Goal: Transaction & Acquisition: Book appointment/travel/reservation

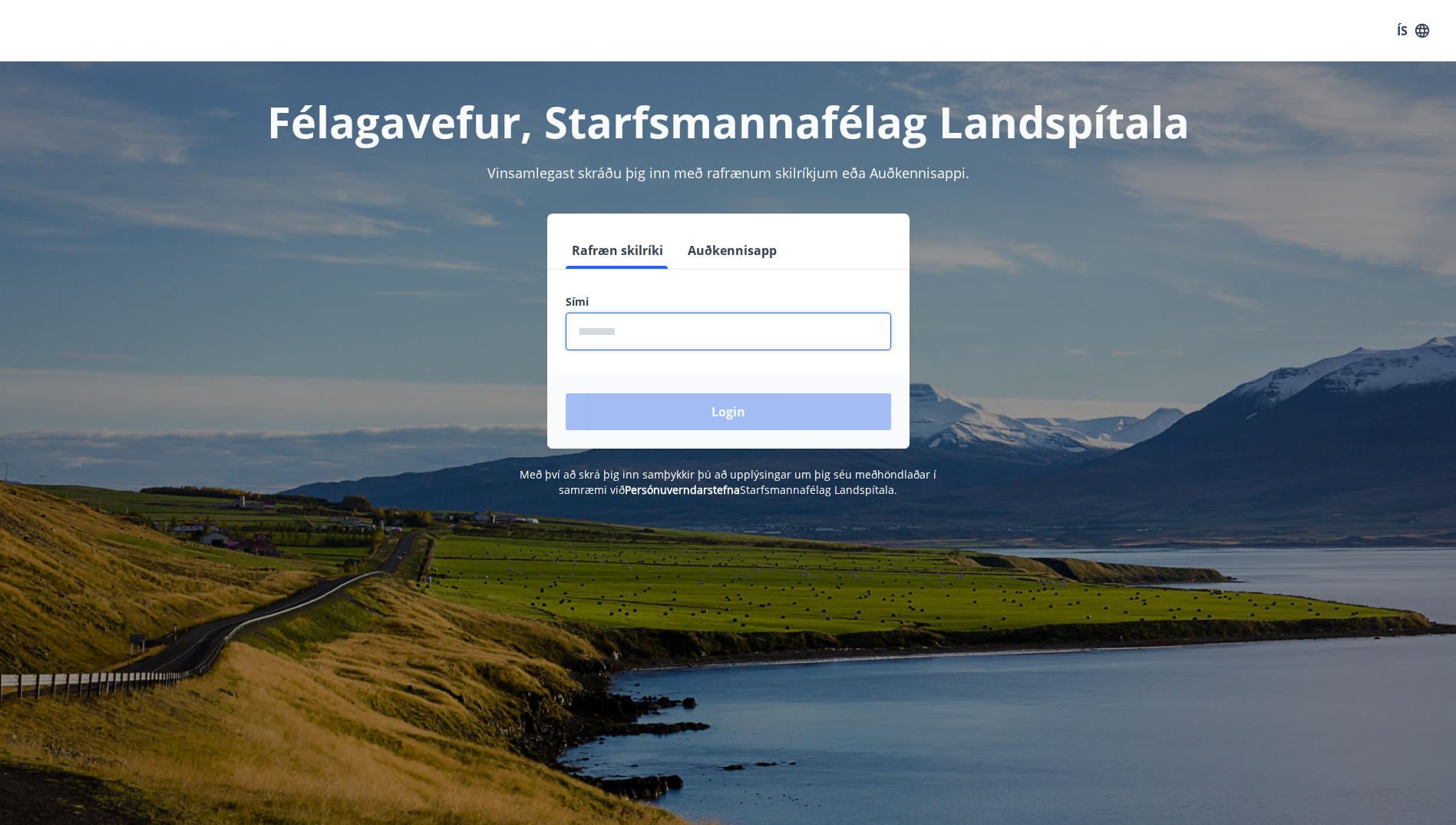
click at [612, 329] on input "phone" at bounding box center [728, 331] width 325 height 37
type input "********"
click at [566, 393] on button "Login" at bounding box center [728, 411] width 325 height 37
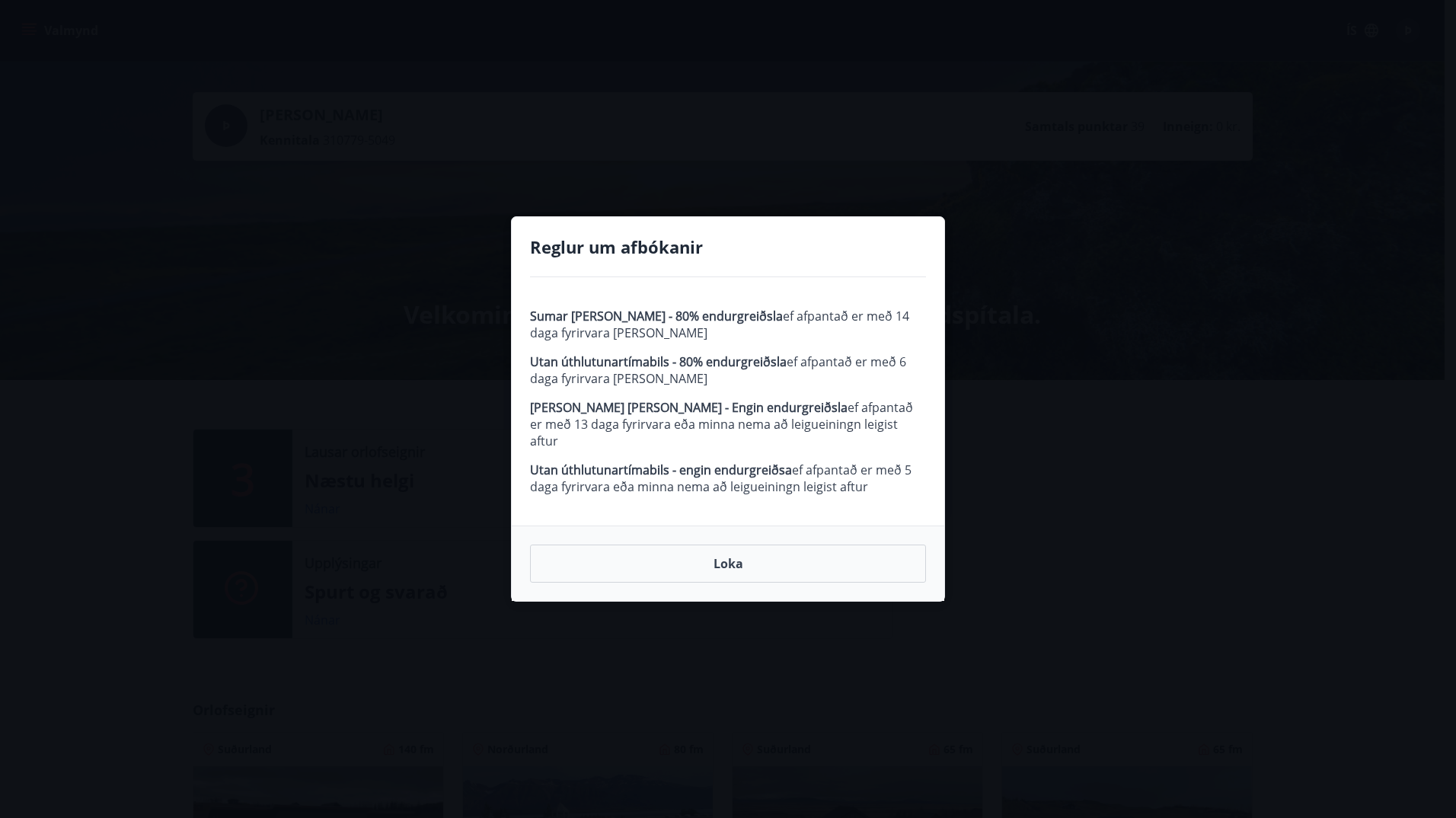
click at [730, 554] on button "Loka" at bounding box center [728, 563] width 396 height 38
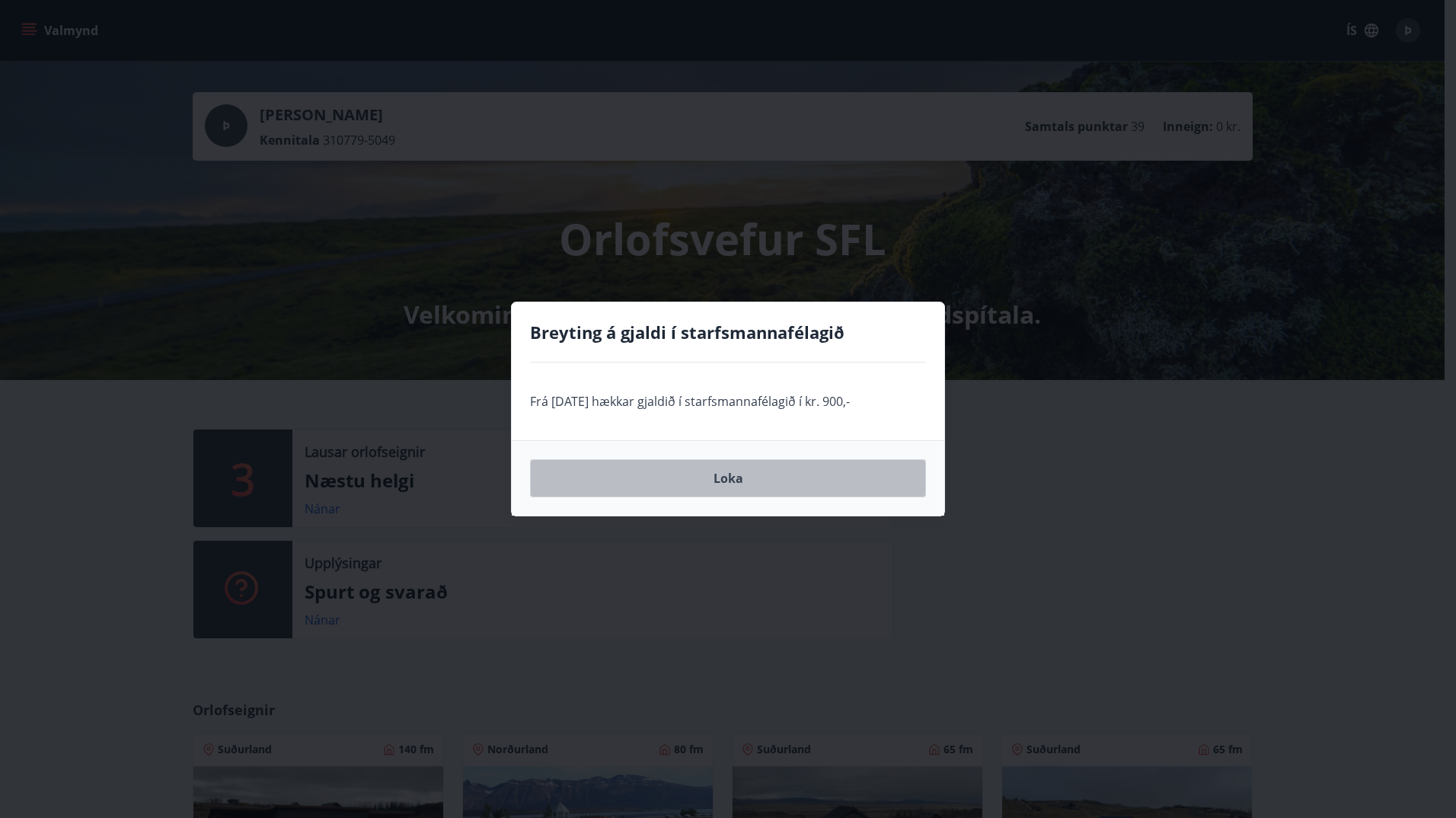
click at [719, 477] on button "Loka" at bounding box center [728, 478] width 396 height 38
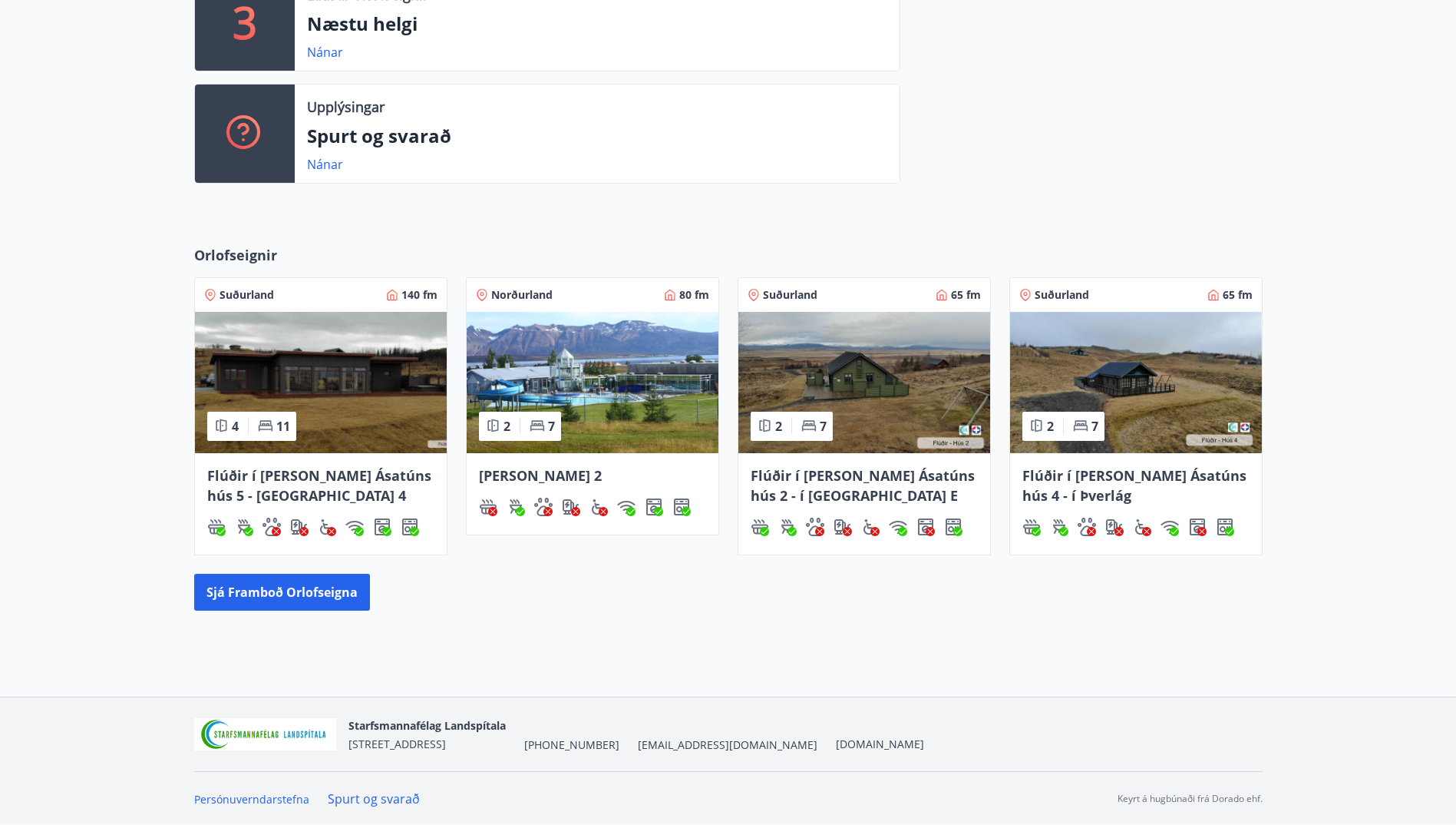
scroll to position [461, 0]
click at [326, 585] on button "Sjá framboð orlofseigna" at bounding box center [282, 591] width 176 height 37
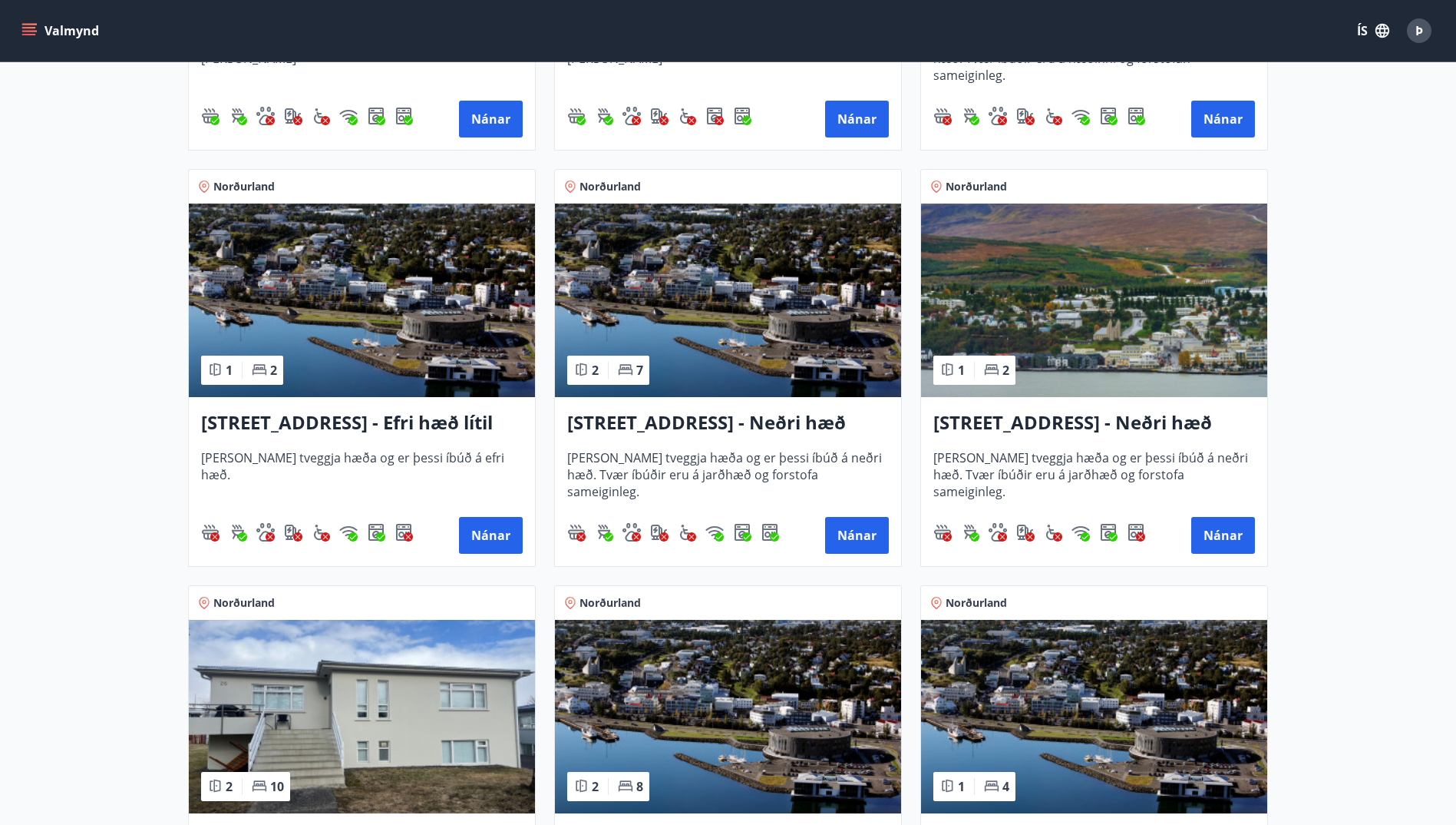
scroll to position [1458, 0]
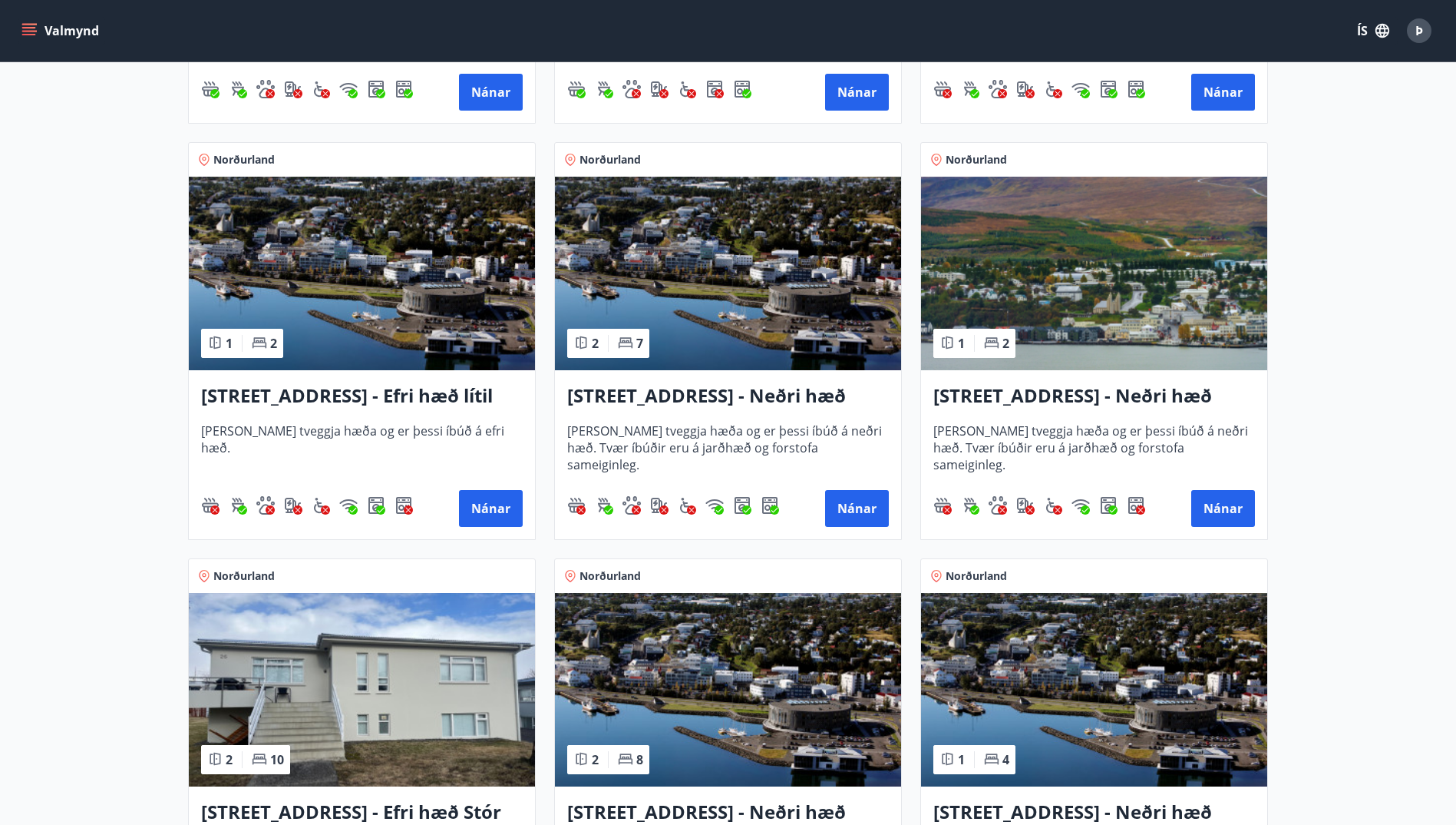
click at [1038, 395] on h3 "[STREET_ADDRESS] - Neðri hæð íbúð 4" at bounding box center [1094, 396] width 322 height 27
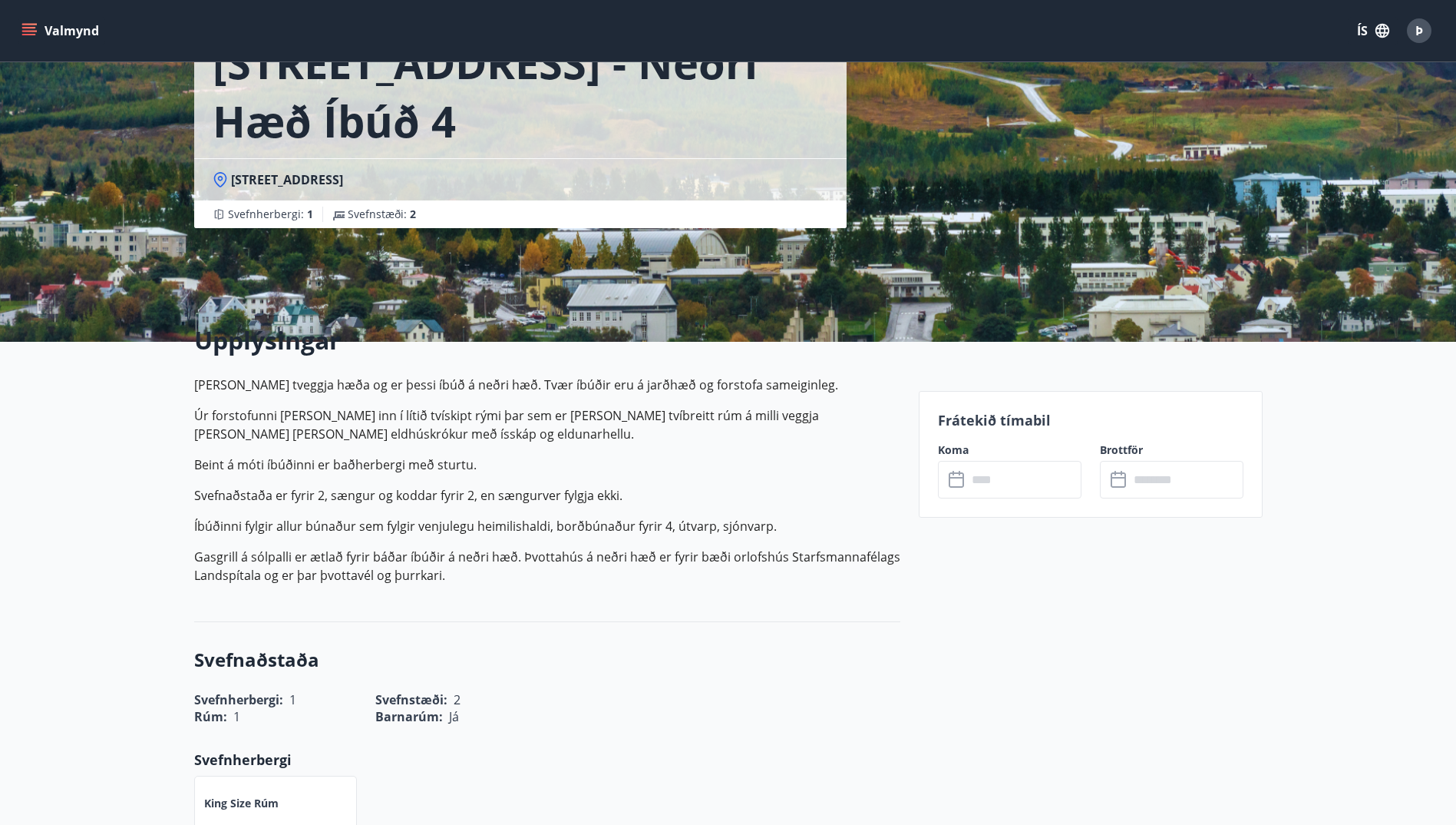
scroll to position [153, 0]
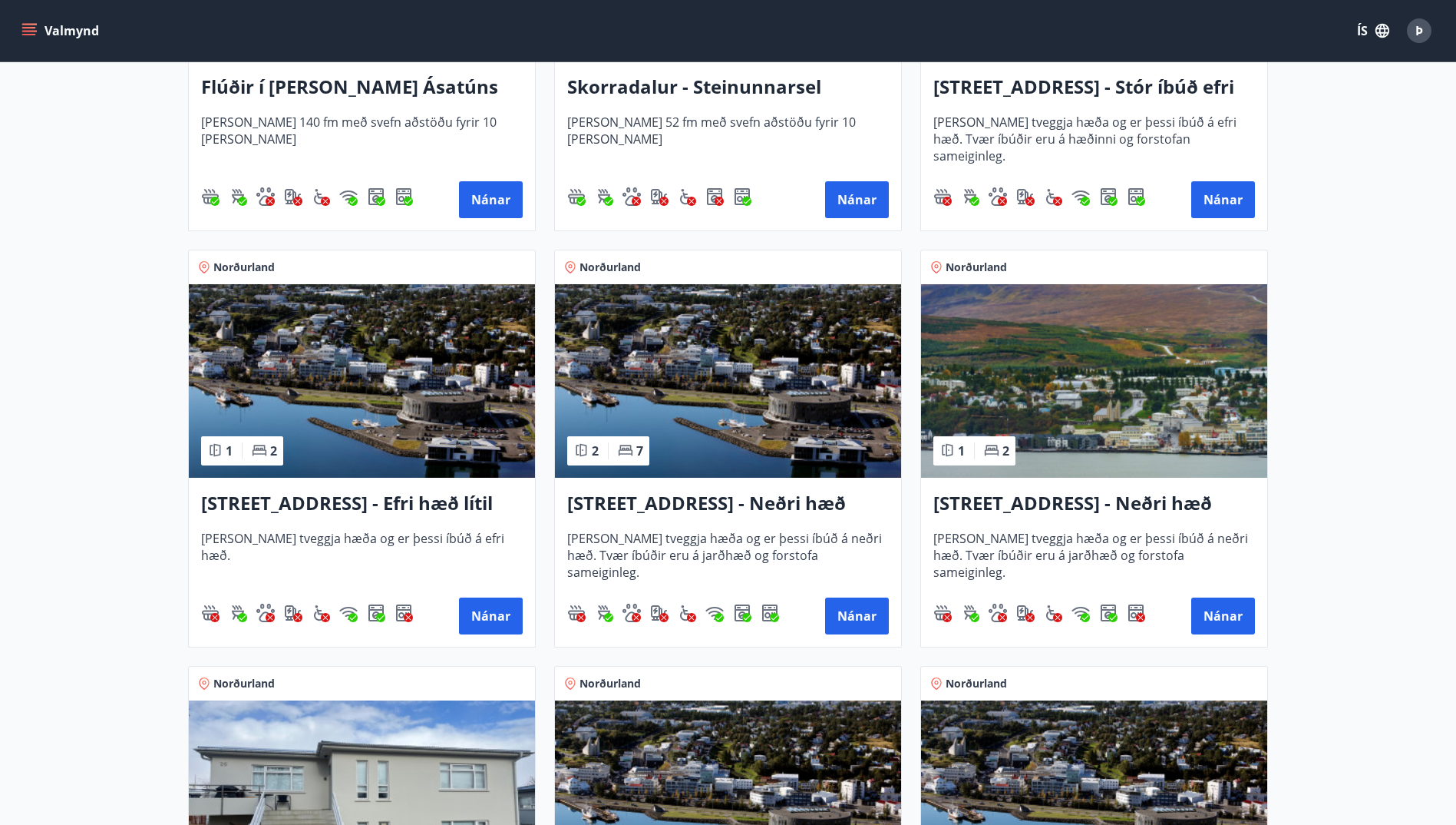
scroll to position [1305, 0]
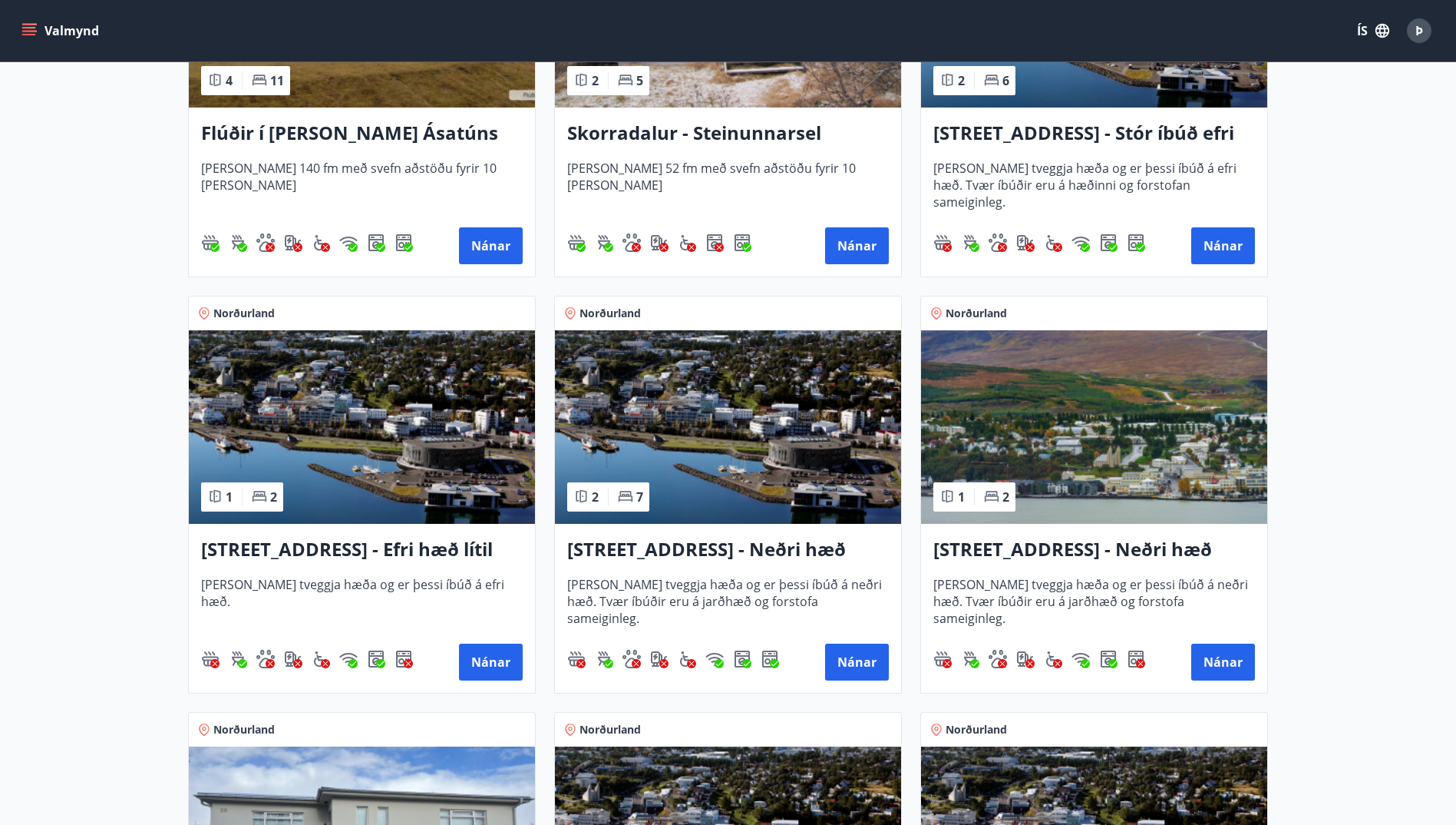
click at [1019, 137] on h3 "[STREET_ADDRESS] - Stór íbúð efri hæð íbúð 1" at bounding box center [1094, 134] width 322 height 27
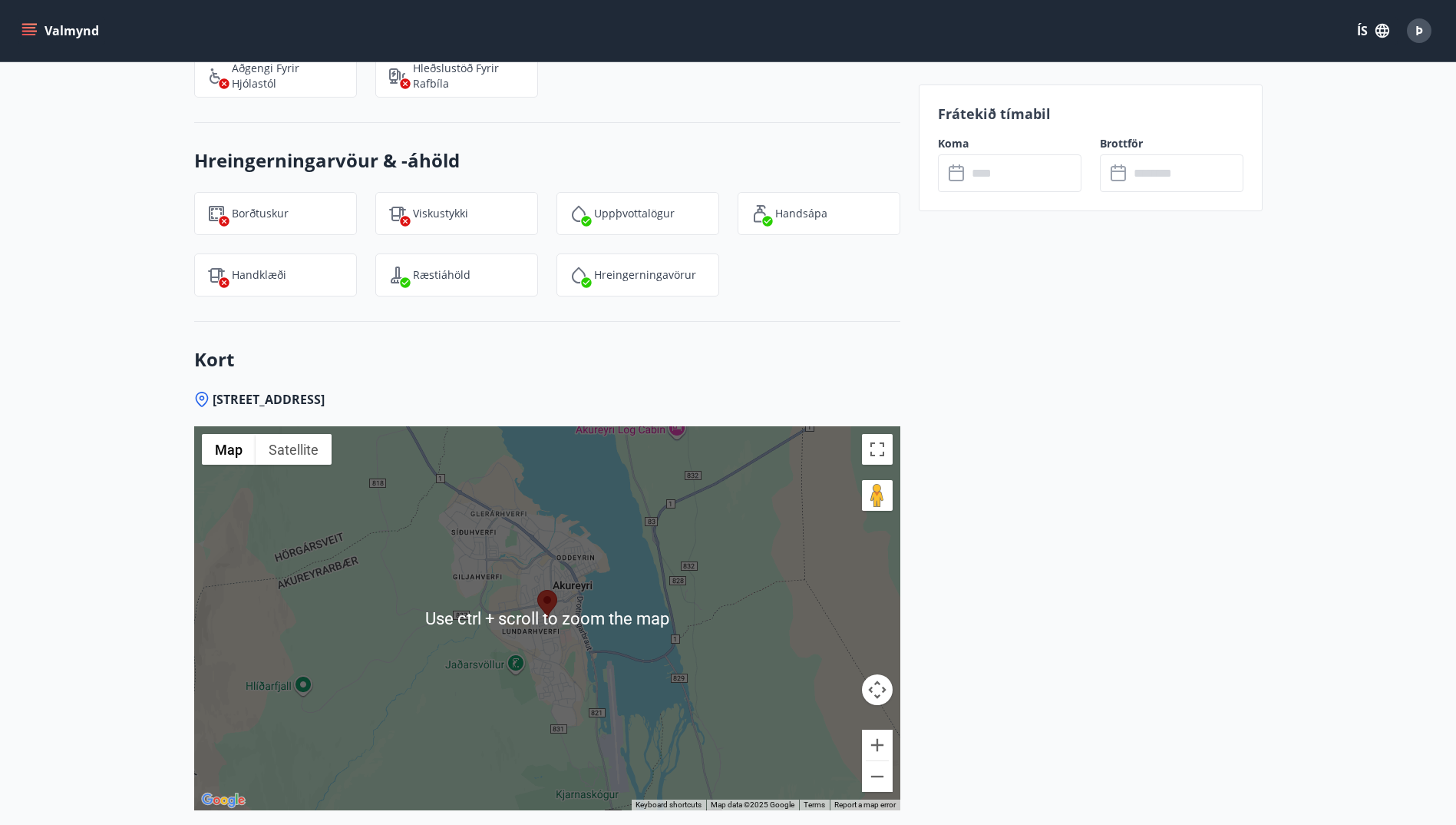
scroll to position [1997, 0]
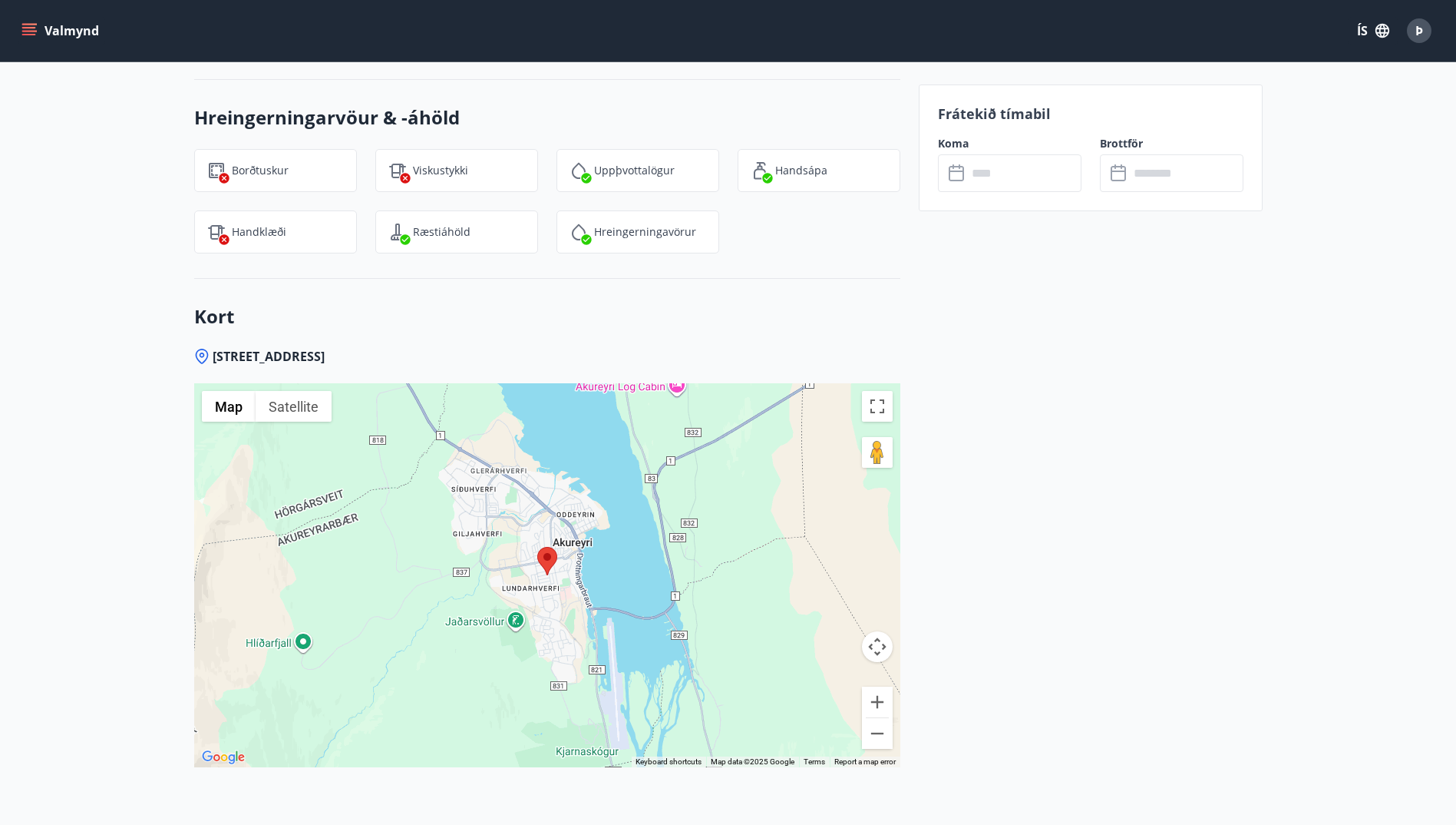
click at [560, 581] on div at bounding box center [547, 575] width 706 height 384
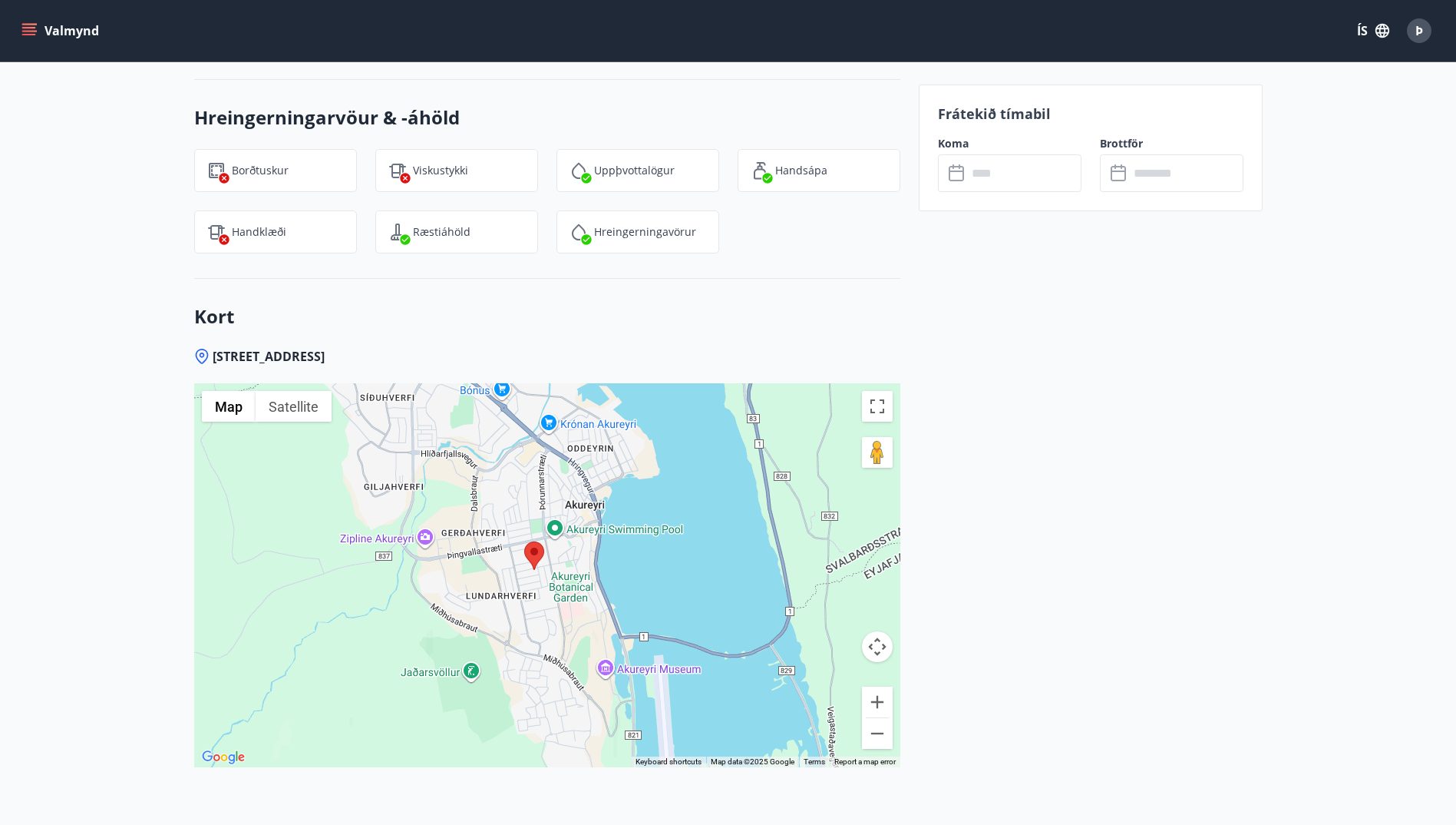
click at [544, 582] on div at bounding box center [547, 575] width 706 height 384
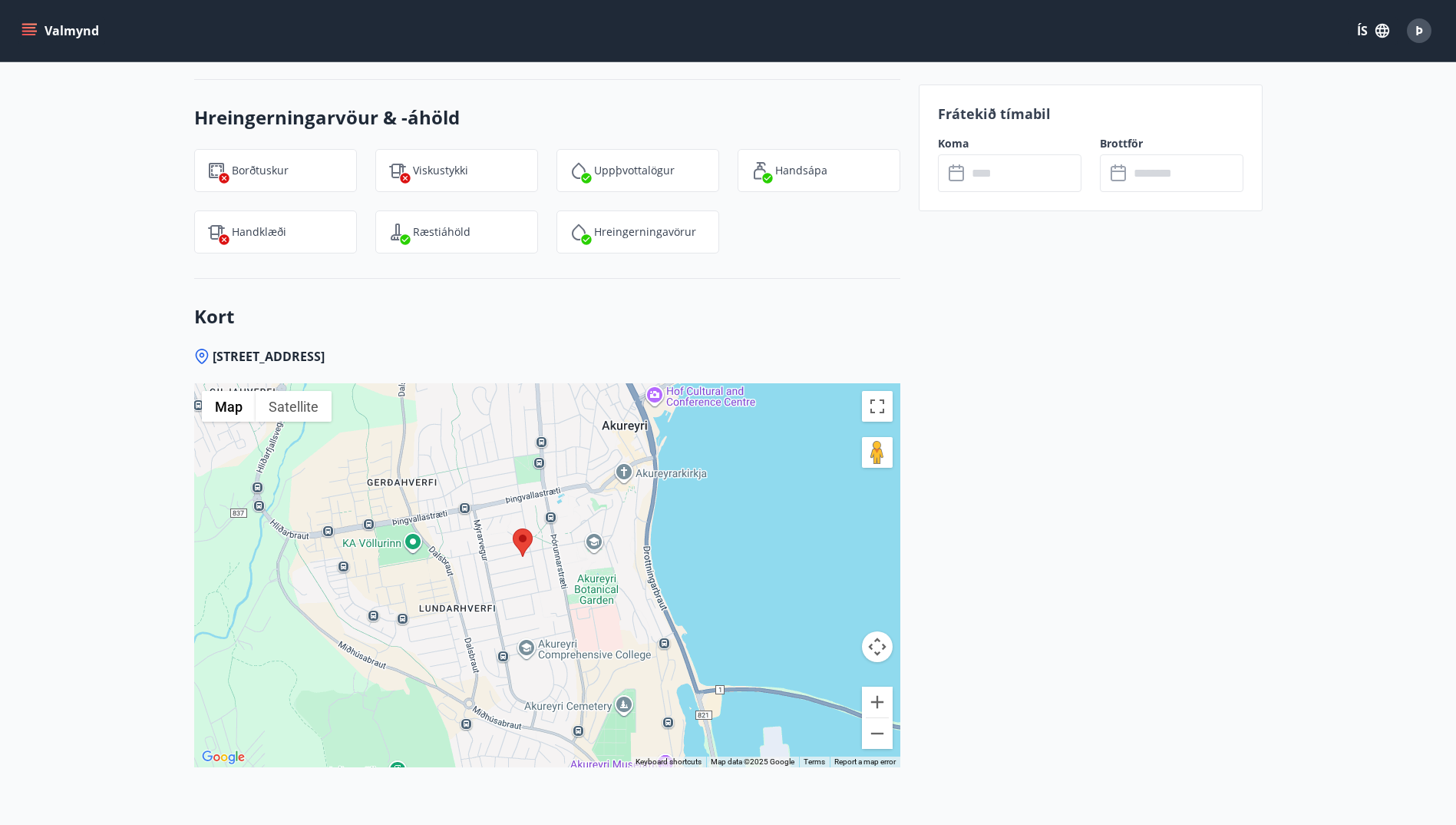
click at [540, 569] on div at bounding box center [547, 575] width 706 height 384
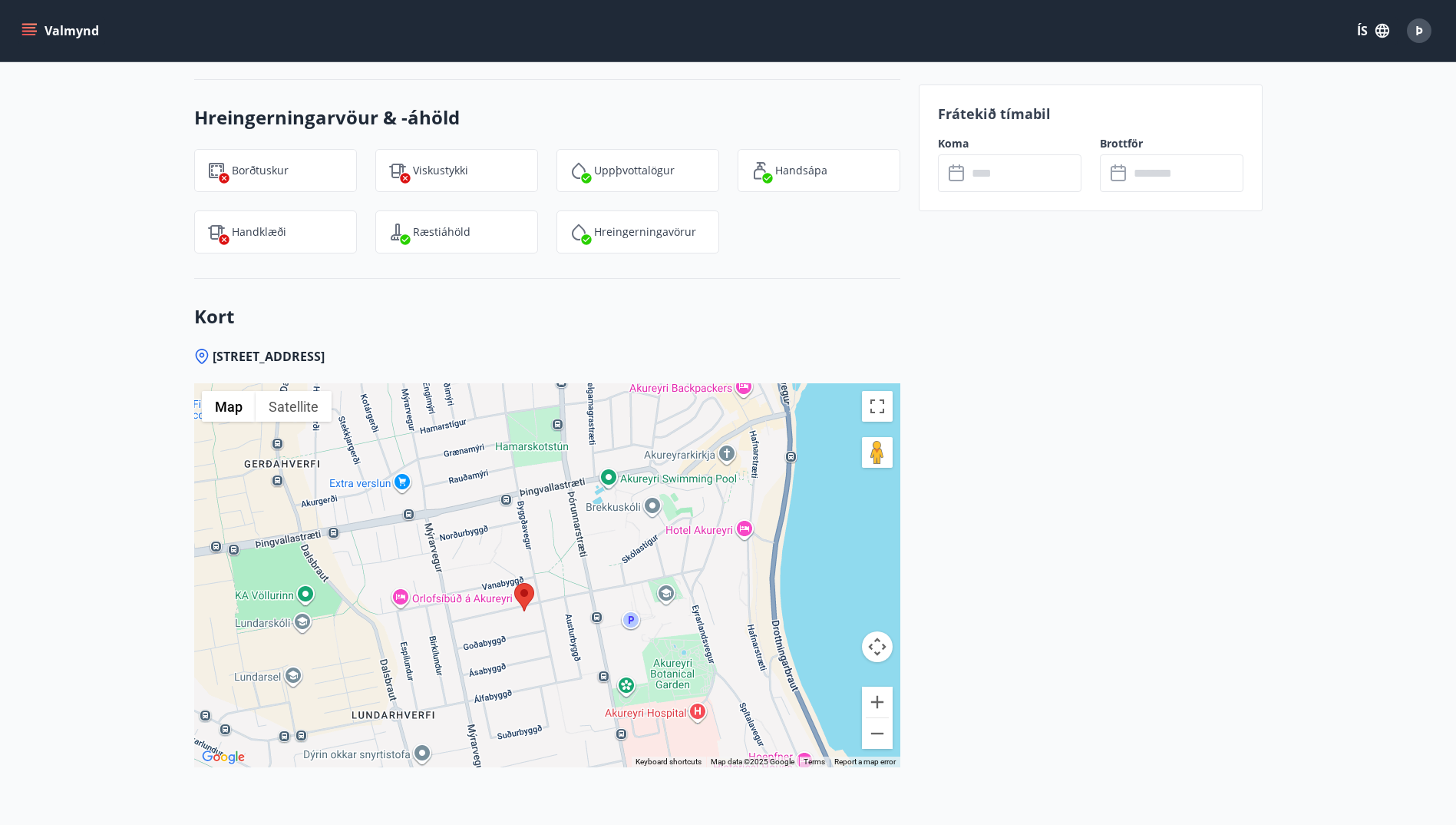
drag, startPoint x: 599, startPoint y: 502, endPoint x: 619, endPoint y: 573, distance: 73.8
click at [619, 573] on div at bounding box center [547, 575] width 706 height 384
click at [696, 501] on div at bounding box center [547, 575] width 706 height 384
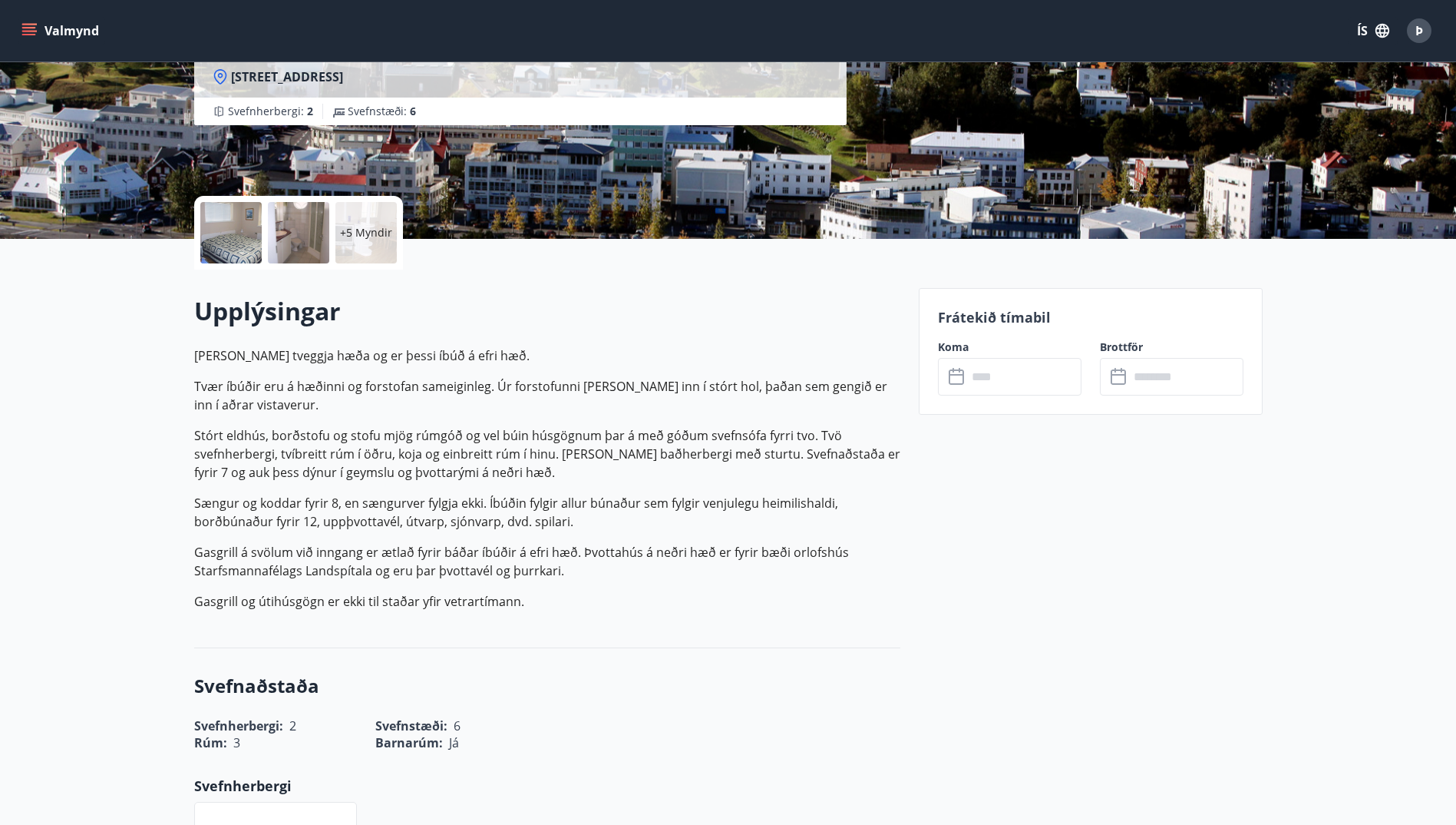
scroll to position [0, 0]
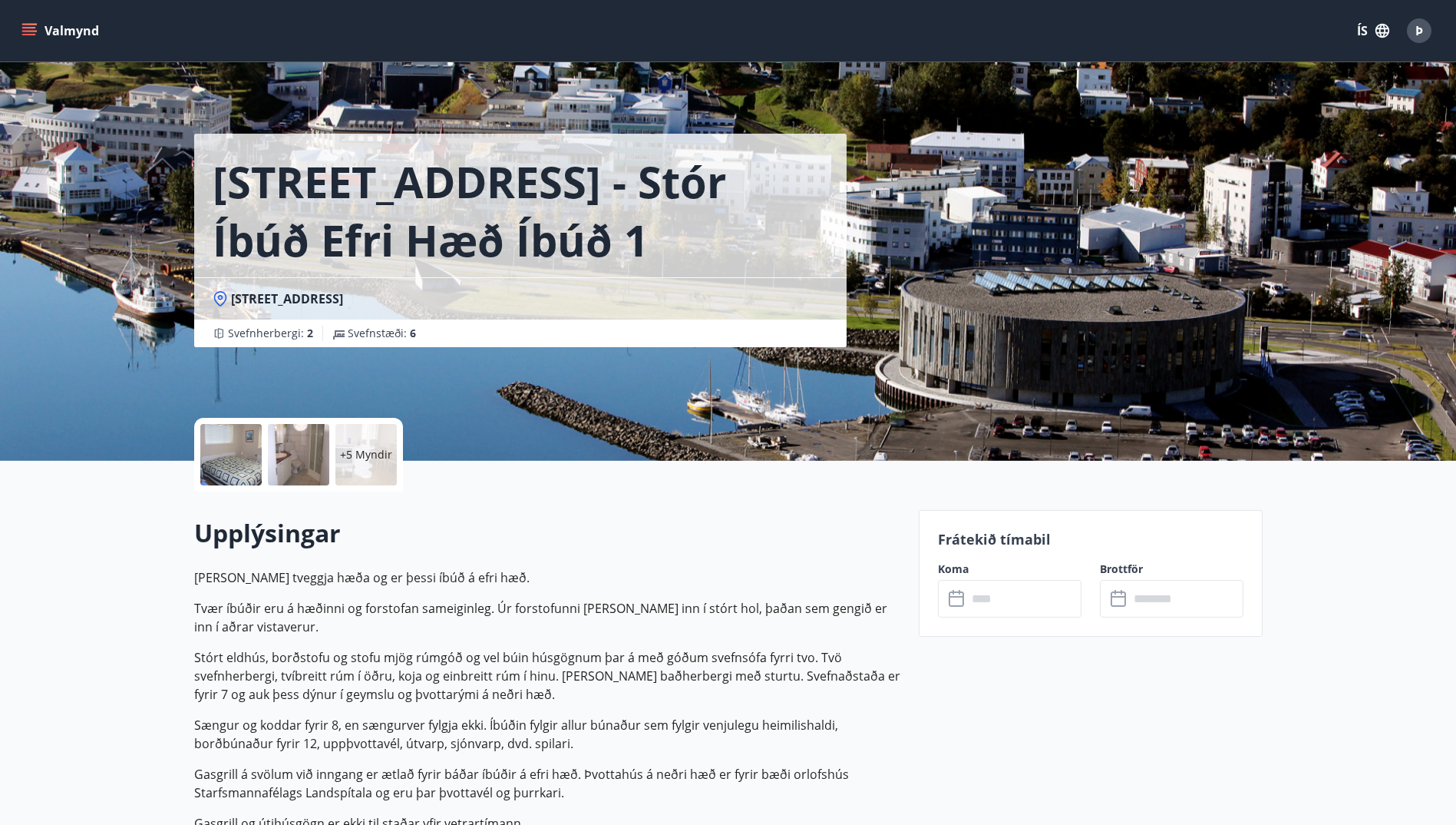
click at [973, 603] on input "text" at bounding box center [1024, 599] width 114 height 37
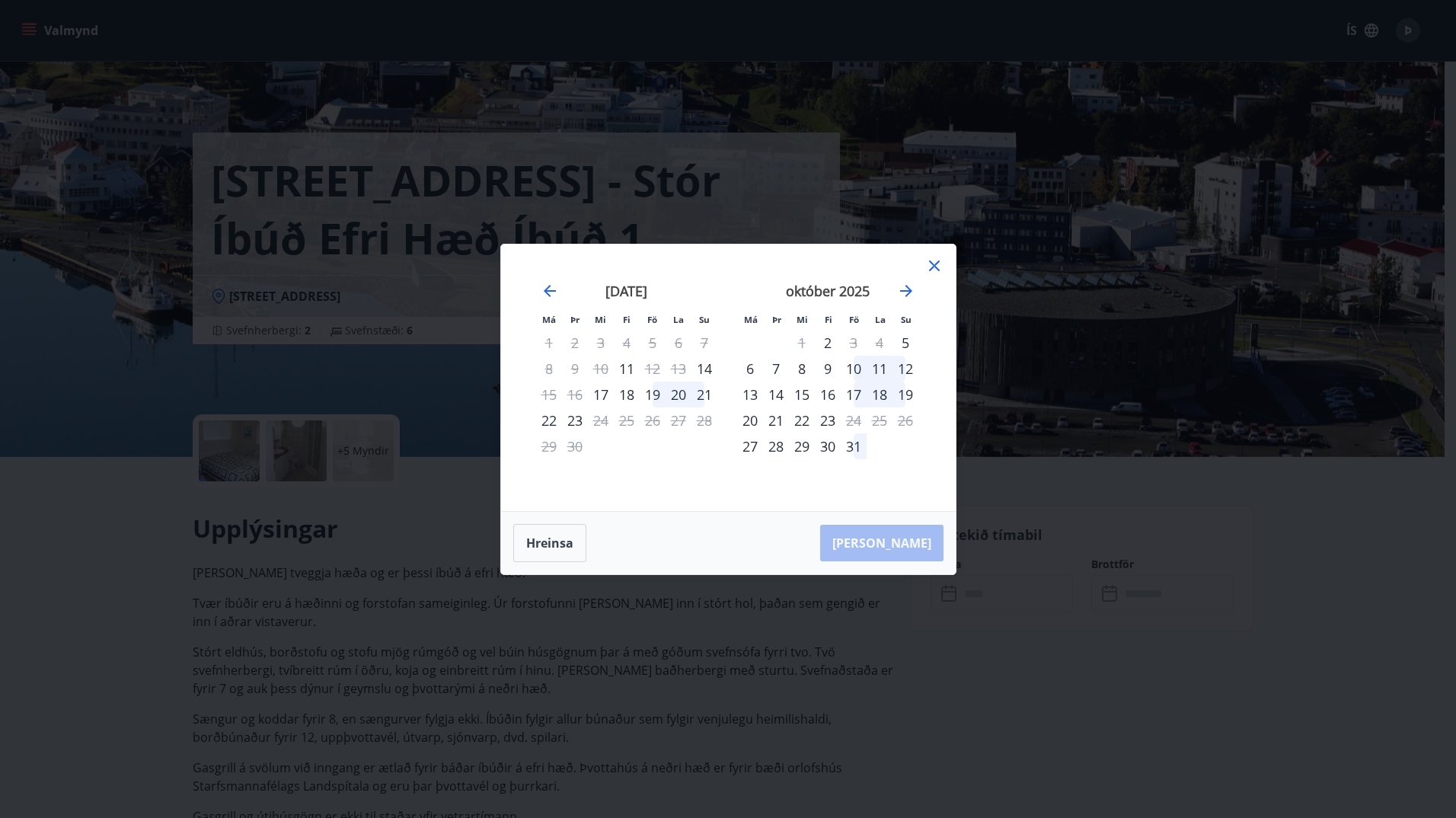
click at [934, 260] on icon at bounding box center [935, 266] width 19 height 19
